Goal: Navigation & Orientation: Go to known website

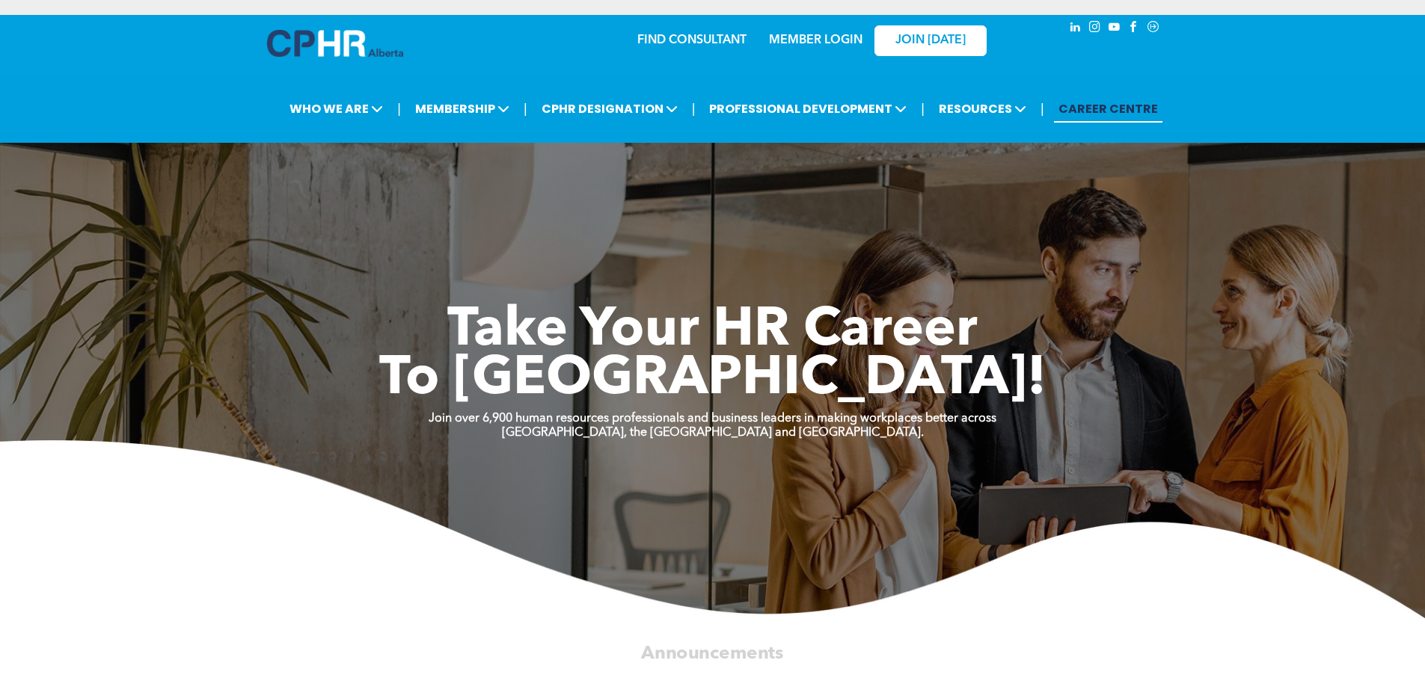
click at [795, 36] on link "MEMBER LOGIN" at bounding box center [816, 40] width 94 height 12
